Goal: Register for event/course

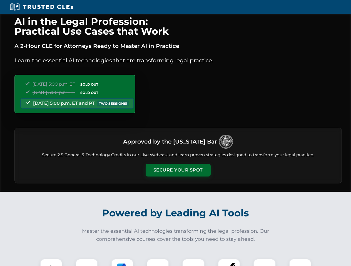
click at [178, 170] on button "Secure Your Spot" at bounding box center [177, 170] width 65 height 13
click at [51, 263] on img at bounding box center [51, 270] width 16 height 16
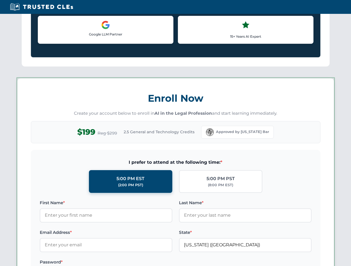
click at [87, 263] on div "AI in the Legal Profession: Practical Use Cases that Work A 2-Hour CLE for Atto…" at bounding box center [175, 260] width 351 height 1298
